Goal: Navigation & Orientation: Understand site structure

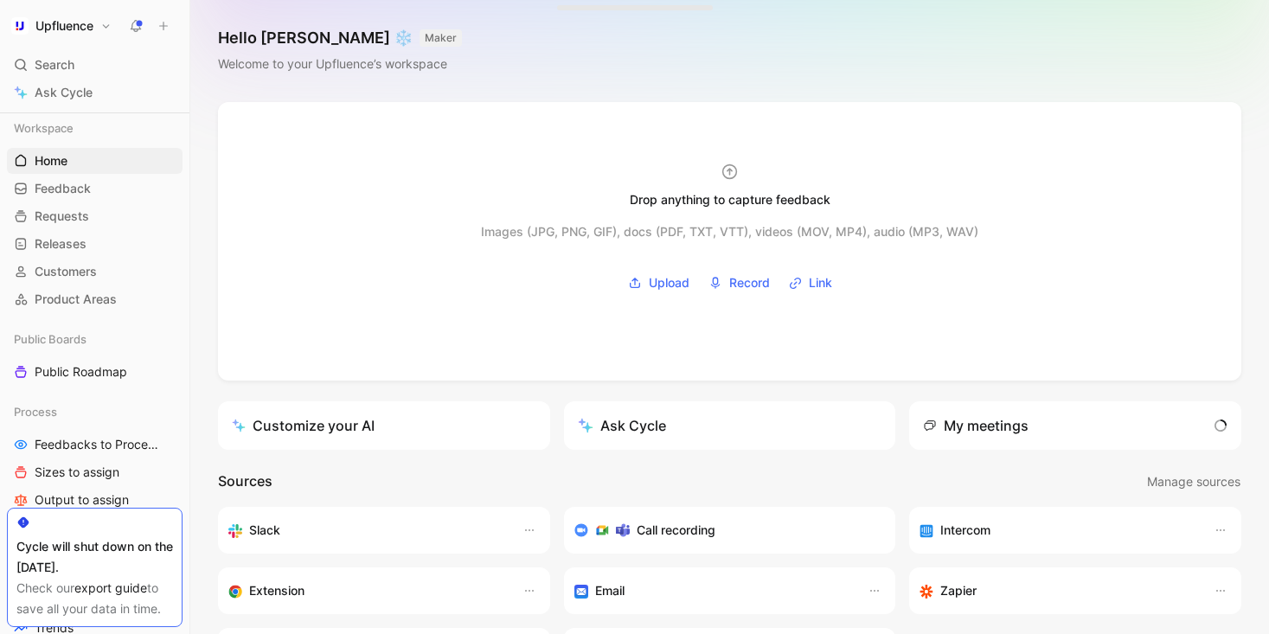
scroll to position [24, 0]
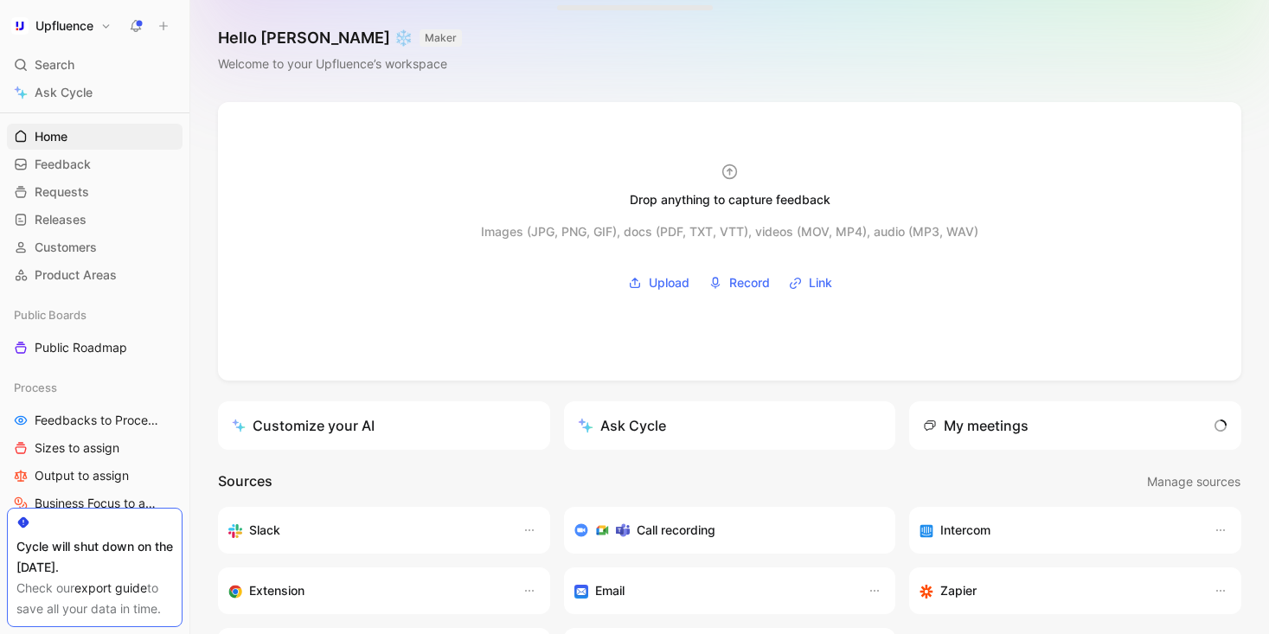
click at [140, 25] on icon at bounding box center [136, 26] width 14 height 14
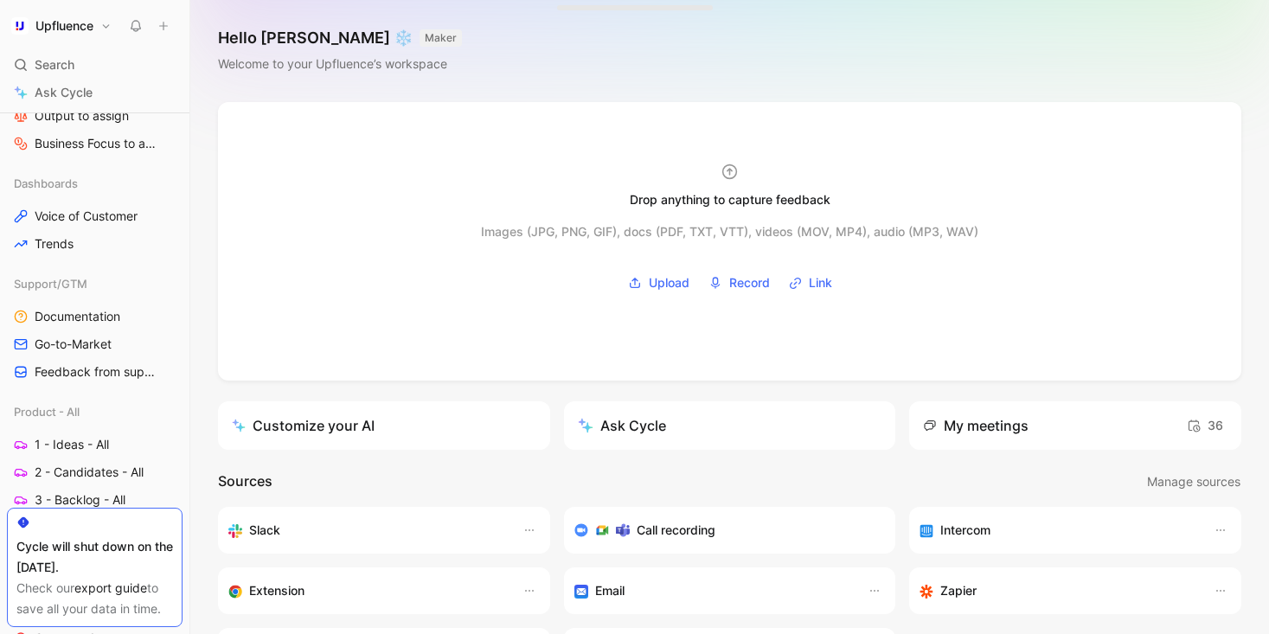
scroll to position [385, 0]
click at [78, 322] on span "Documentation" at bounding box center [78, 315] width 86 height 17
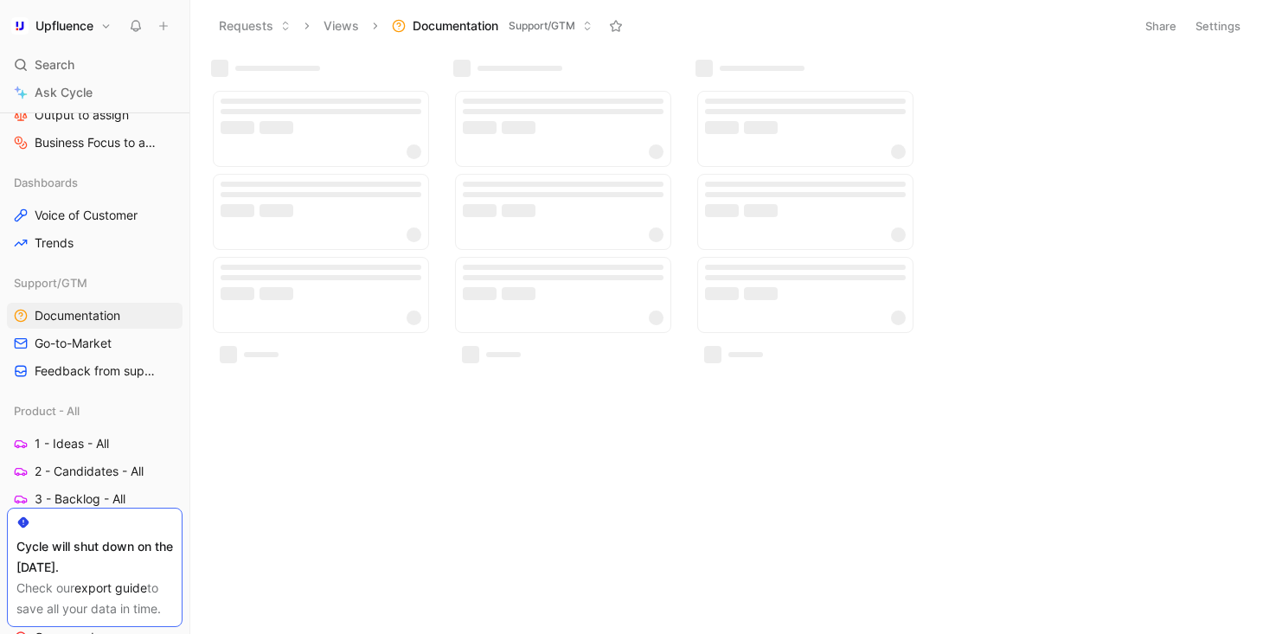
scroll to position [494, 0]
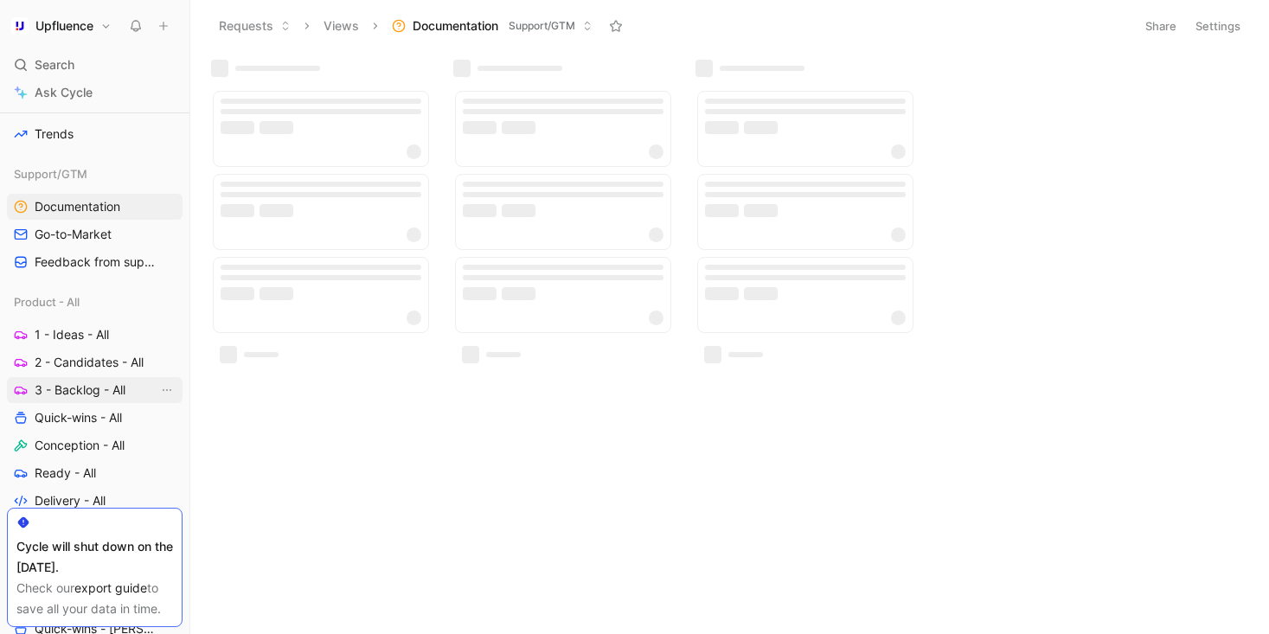
click at [95, 377] on link "3 - Backlog - All" at bounding box center [95, 390] width 176 height 26
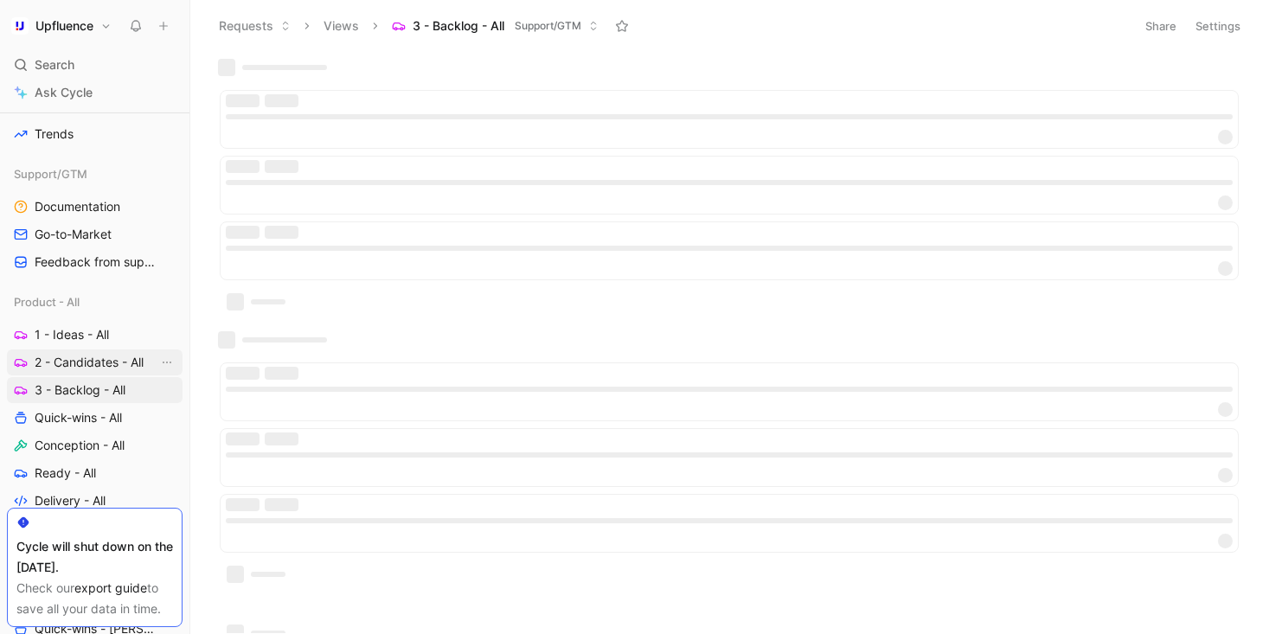
click at [87, 362] on span "2 - Candidates - All" at bounding box center [89, 362] width 109 height 17
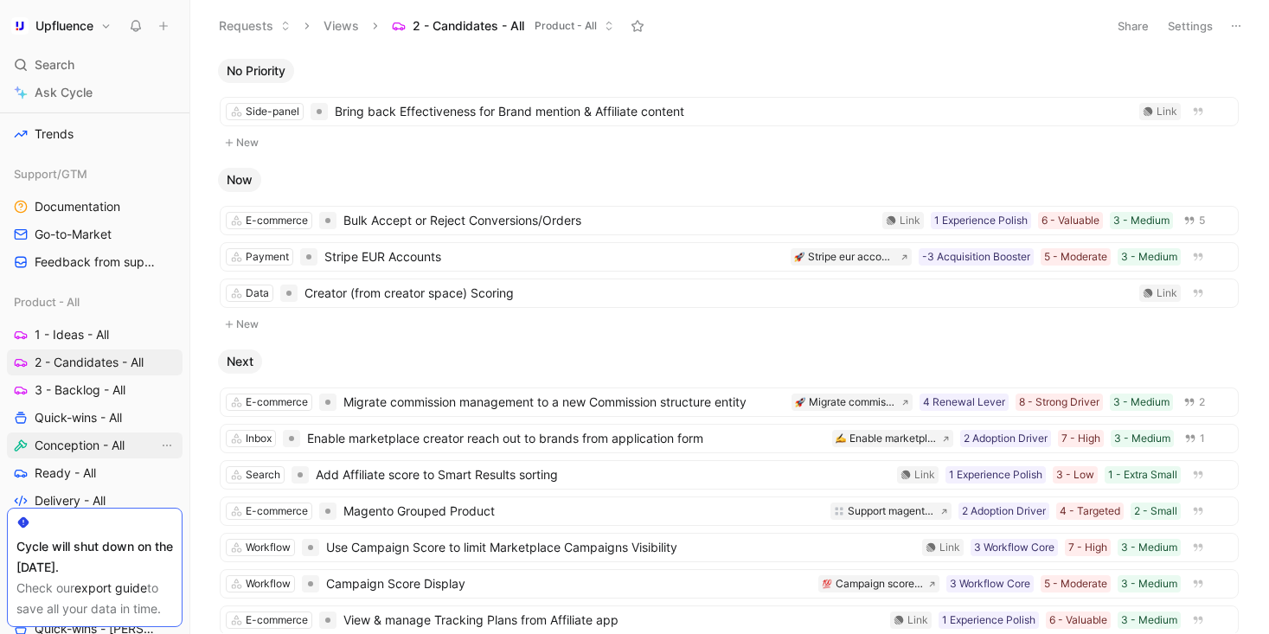
click at [127, 439] on link "Conception - All" at bounding box center [95, 445] width 176 height 26
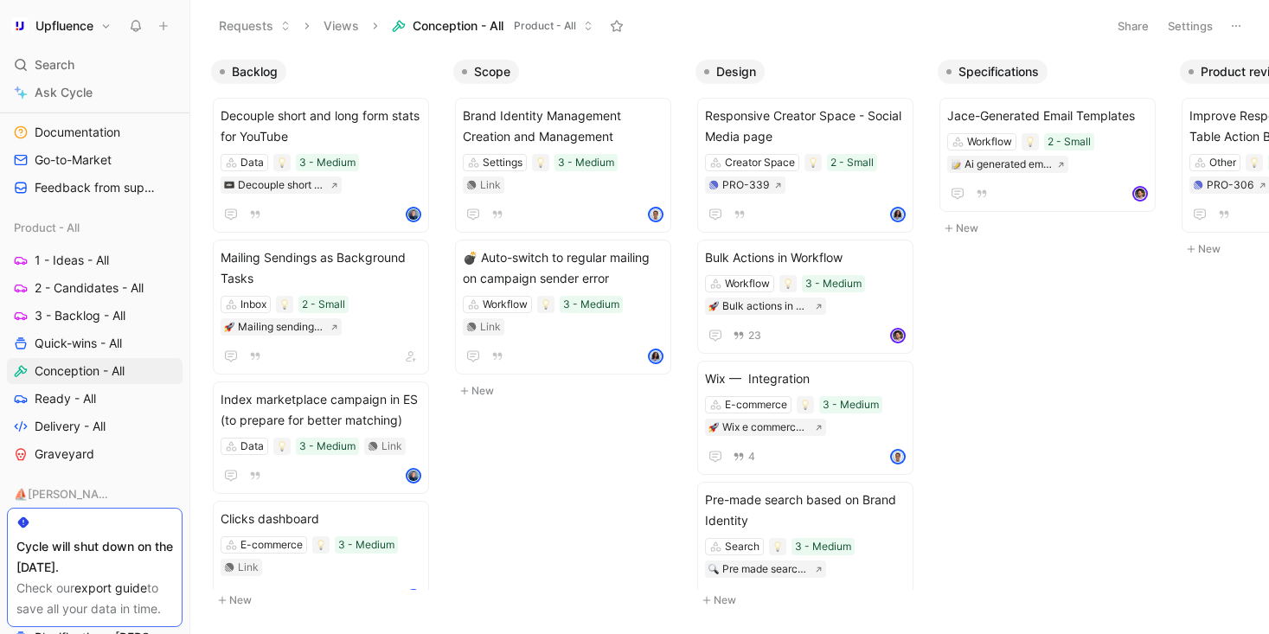
scroll to position [569, 0]
